Goal: Find specific page/section: Find specific page/section

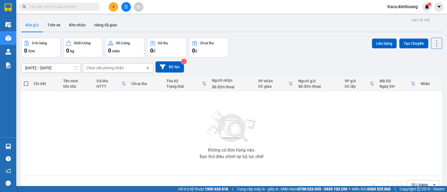
click at [34, 144] on div "Không có đơn hàng nào. Bạn thử điều chỉnh lại bộ lọc nhé!" at bounding box center [232, 132] width 416 height 81
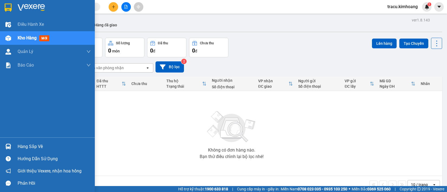
drag, startPoint x: 31, startPoint y: 151, endPoint x: 33, endPoint y: 148, distance: 3.4
click at [33, 150] on div "Hàng sắp về" at bounding box center [47, 146] width 95 height 12
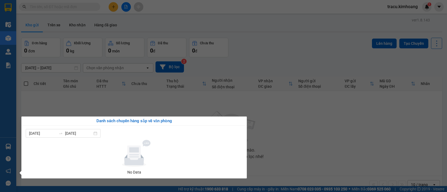
click at [48, 105] on section "Kết quả tìm kiếm ( 0 ) Bộ lọc No Data tracu.kimhoang 1 Điều hành xe Kho hàng mớ…" at bounding box center [223, 96] width 447 height 192
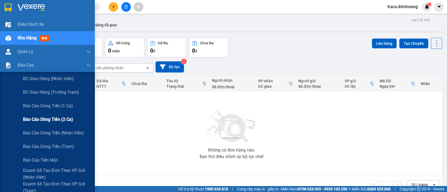
click at [52, 119] on span "Báo cáo dòng tiền (2 ca)" at bounding box center [48, 119] width 50 height 7
